Goal: Find specific page/section: Find specific page/section

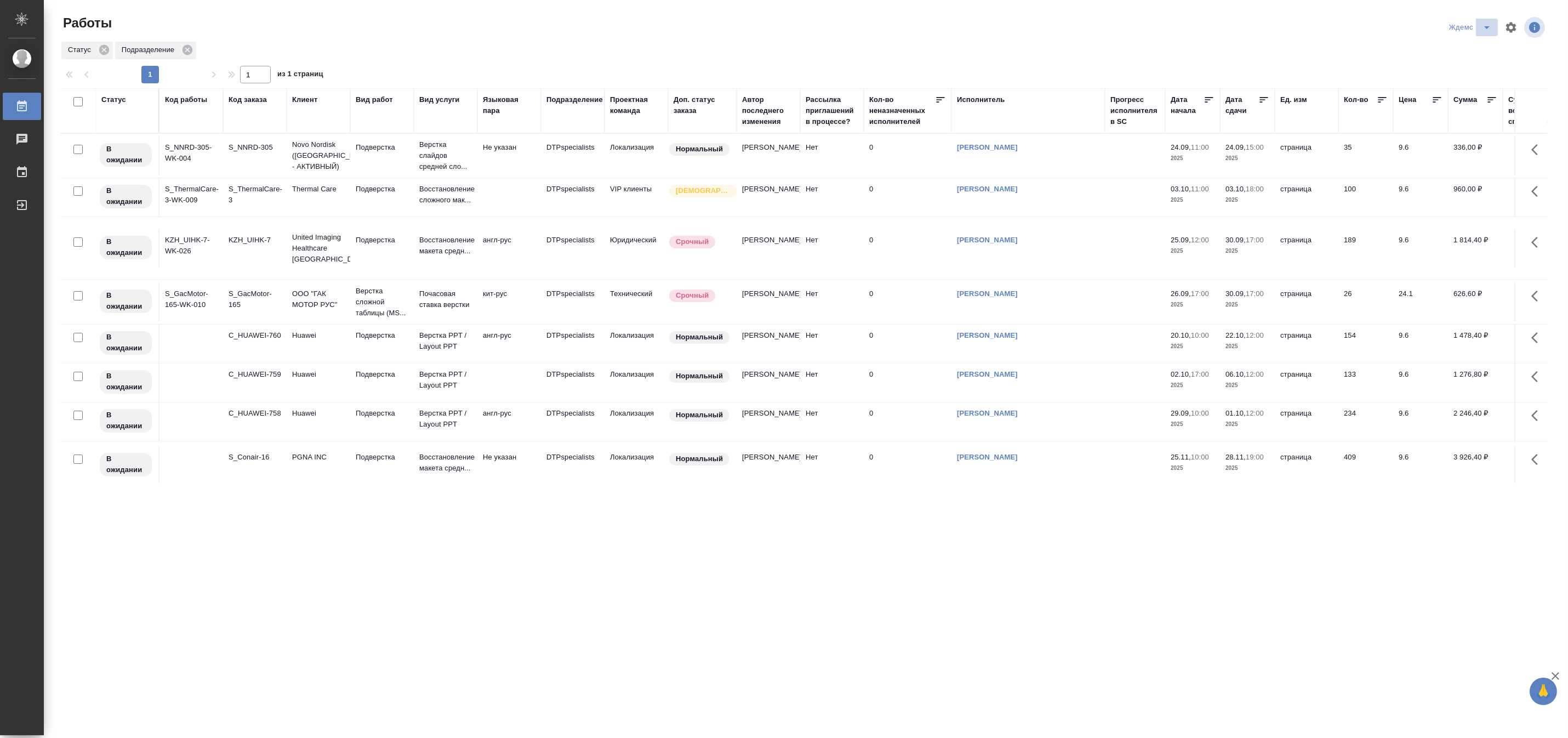
click at [1488, 23] on icon "split button" at bounding box center [1487, 27] width 13 height 13
click at [1476, 84] on li "[PERSON_NAME]" at bounding box center [1477, 84] width 105 height 18
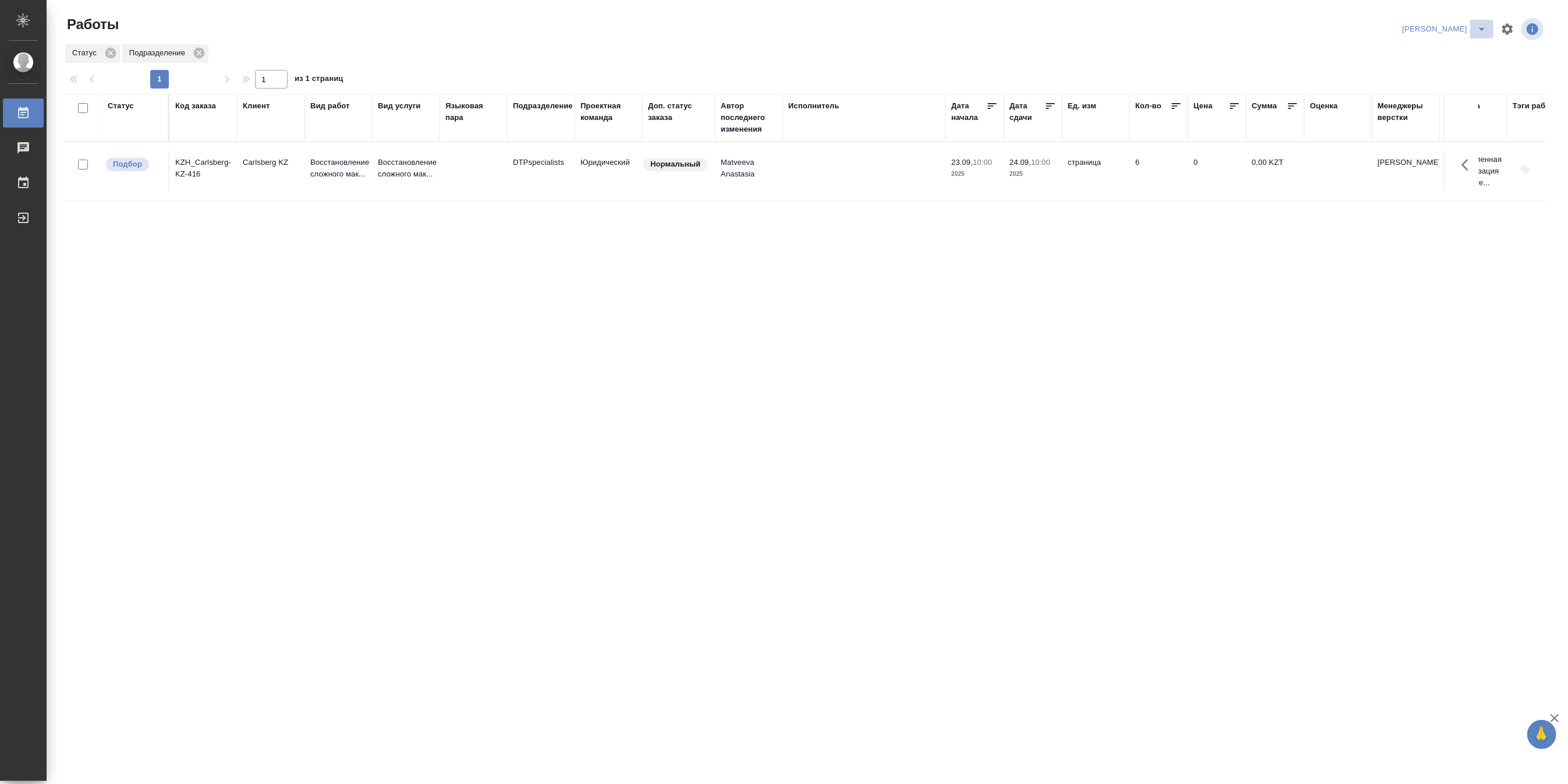
click at [1486, 27] on icon "split button" at bounding box center [1482, 29] width 14 height 14
click at [1452, 108] on li "Верстка и Дизайн" at bounding box center [1437, 108] width 112 height 19
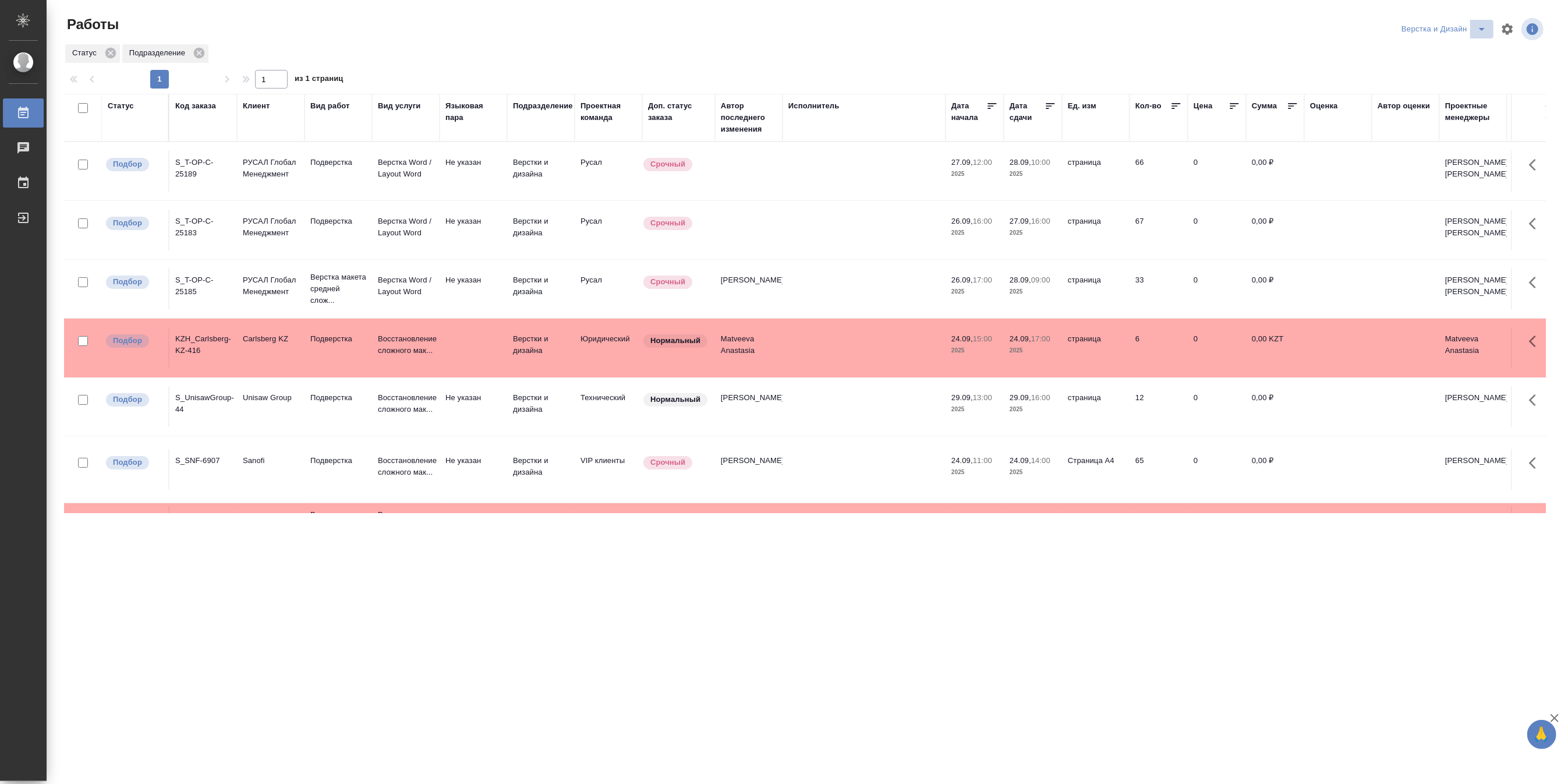
click at [1483, 26] on icon "split button" at bounding box center [1482, 29] width 14 height 14
click at [1441, 88] on li "[PERSON_NAME]" at bounding box center [1450, 89] width 112 height 19
